Goal: Information Seeking & Learning: Learn about a topic

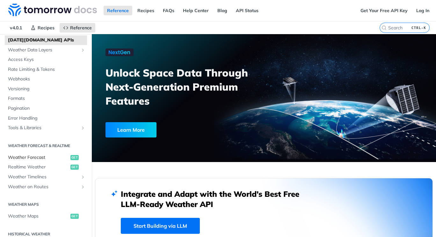
scroll to position [34, 0]
click at [38, 178] on span "Weather Timelines" at bounding box center [43, 176] width 71 height 6
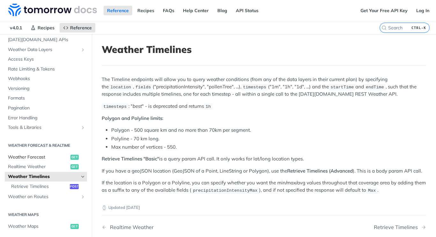
click at [34, 156] on span "Weather Forecast" at bounding box center [38, 157] width 61 height 6
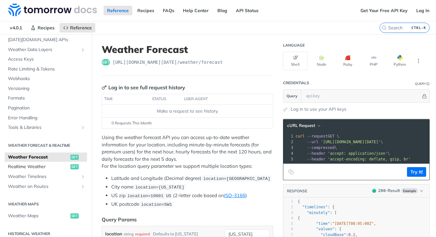
click at [35, 164] on span "Realtime Weather" at bounding box center [38, 167] width 61 height 6
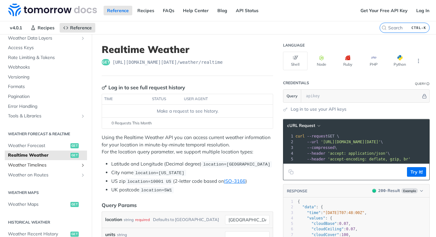
scroll to position [9, 0]
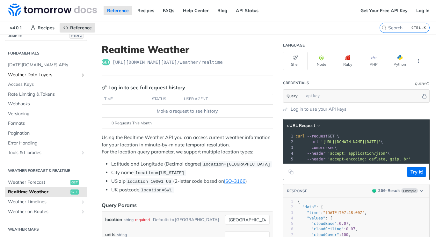
click at [52, 75] on span "Weather Data Layers" at bounding box center [43, 75] width 71 height 6
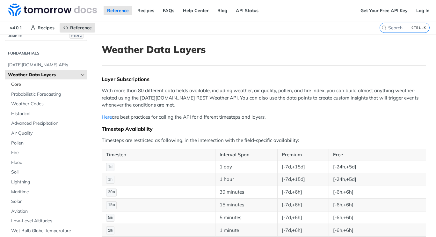
click at [20, 84] on span "Core" at bounding box center [48, 84] width 74 height 6
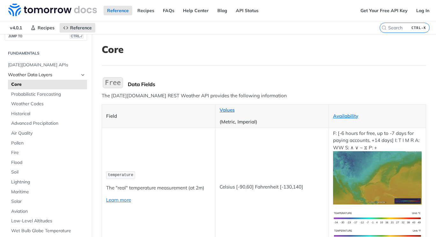
click at [46, 73] on span "Weather Data Layers" at bounding box center [43, 75] width 71 height 6
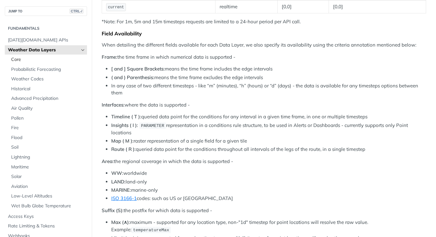
click at [19, 61] on span "Core" at bounding box center [48, 59] width 74 height 6
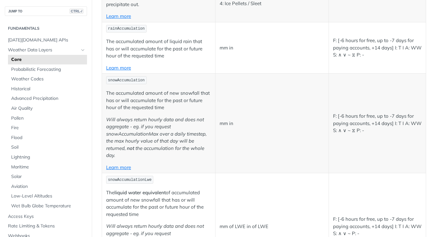
scroll to position [1626, 0]
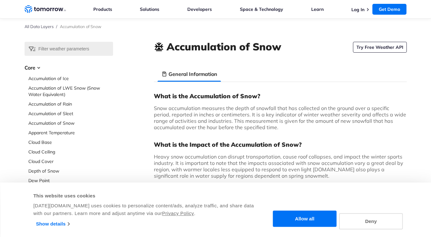
scroll to position [9, 0]
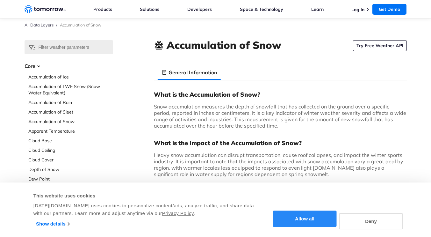
click at [316, 218] on button "Allow all" at bounding box center [305, 219] width 64 height 16
